Goal: Transaction & Acquisition: Purchase product/service

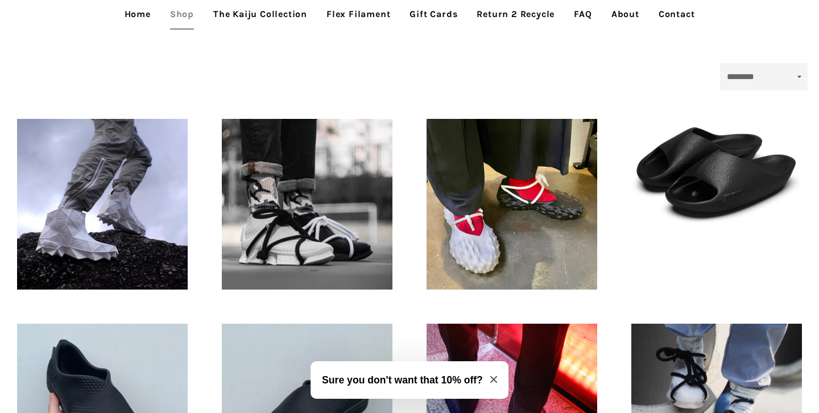
scroll to position [295, 0]
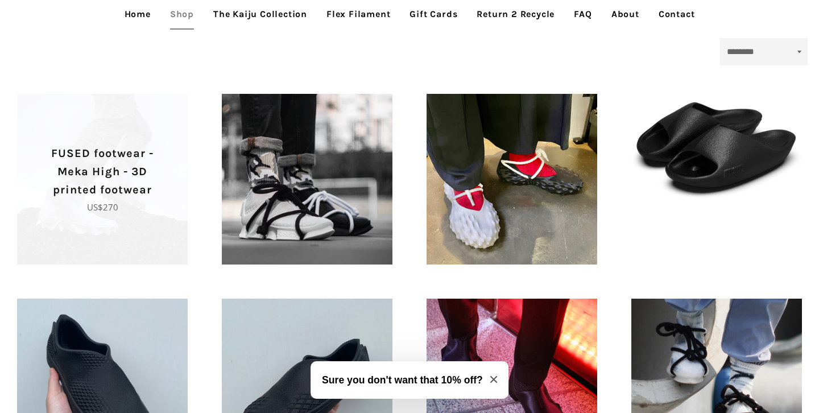
click at [129, 193] on p "FUSED footwear - Meka High - 3D printed footwear" at bounding box center [102, 171] width 131 height 55
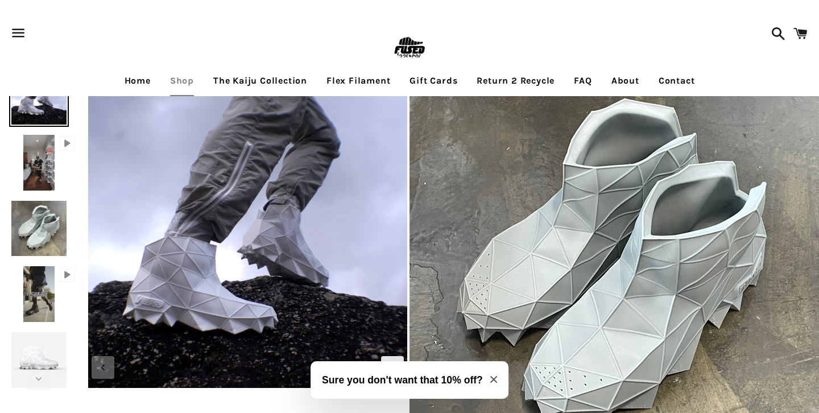
click at [22, 349] on img at bounding box center [39, 360] width 60 height 60
